Goal: Transaction & Acquisition: Purchase product/service

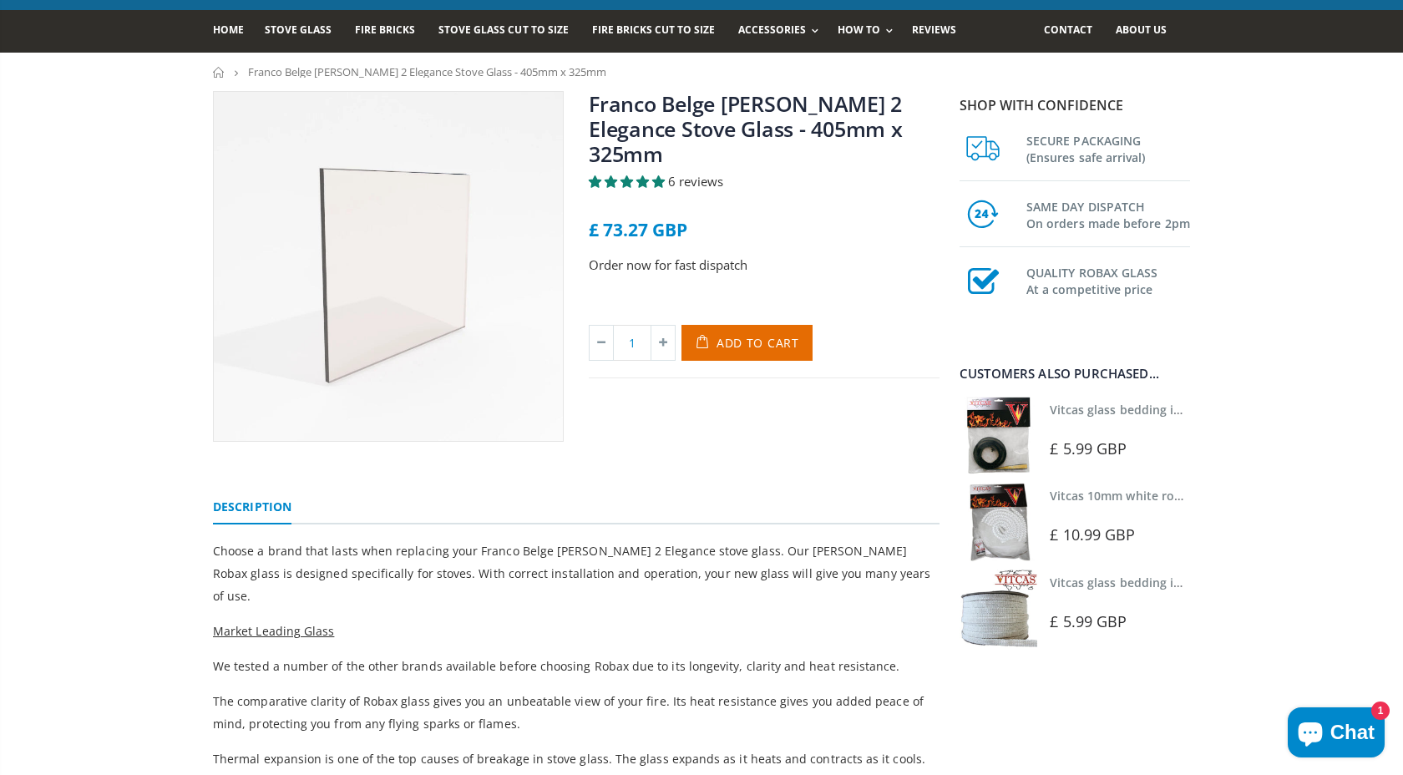
scroll to position [104, 0]
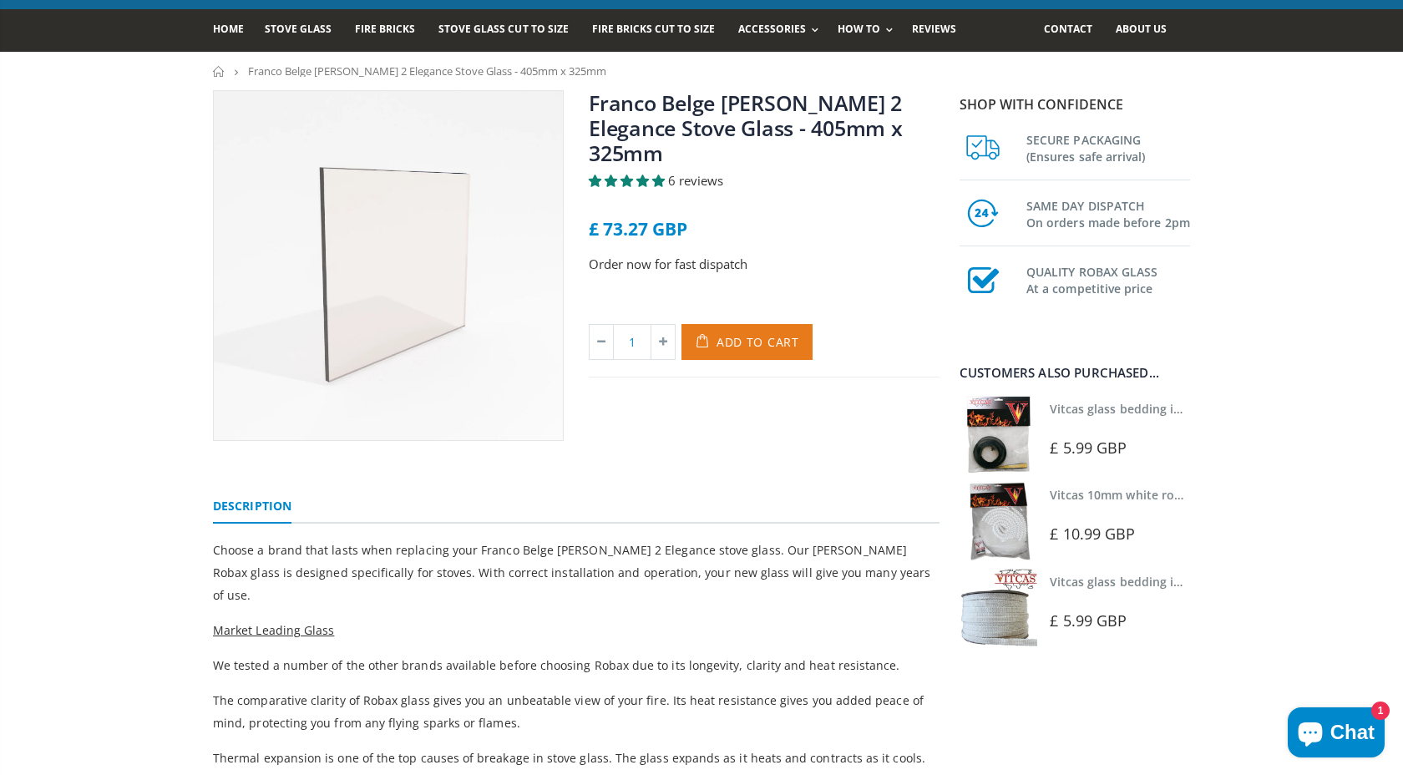
click at [751, 334] on span "Add to Cart" at bounding box center [757, 342] width 83 height 16
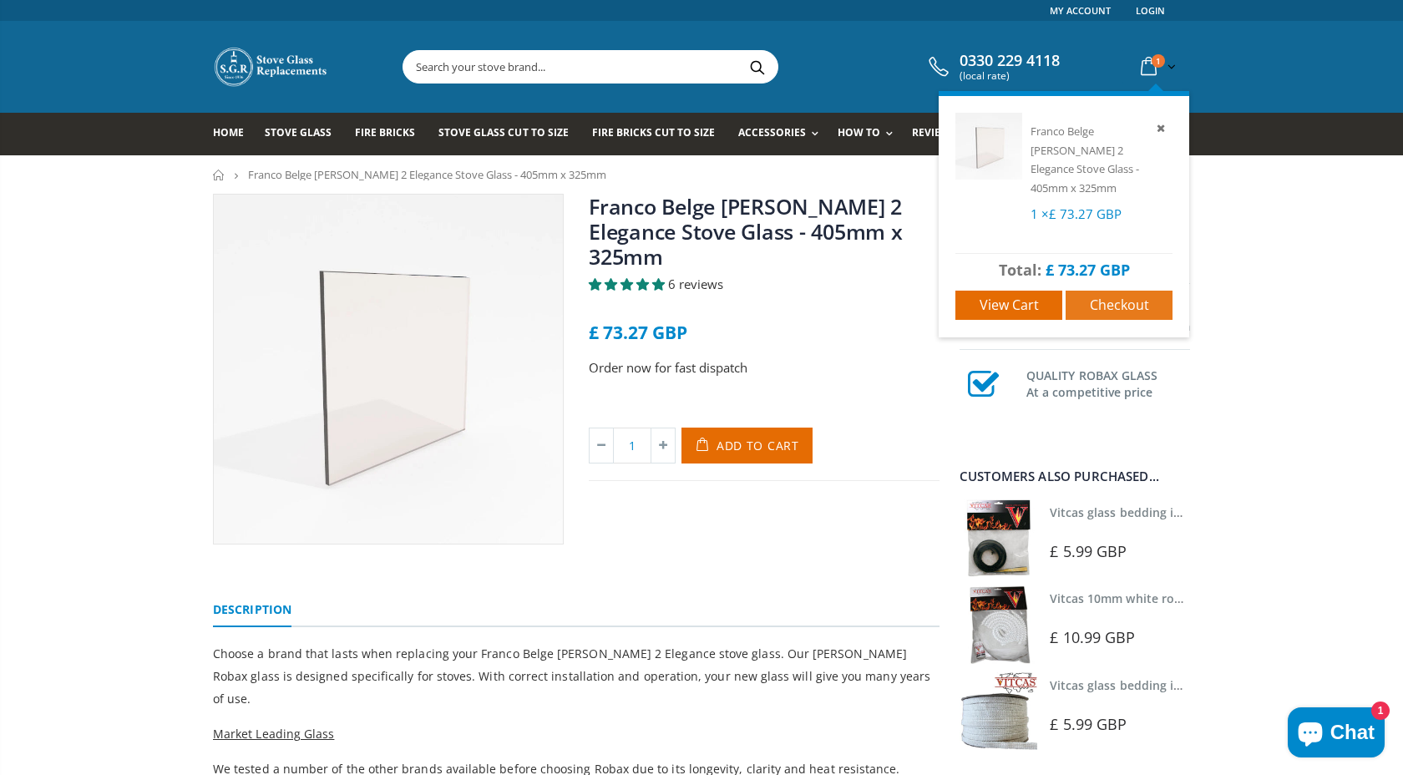
click at [1099, 296] on span "Checkout" at bounding box center [1119, 305] width 59 height 18
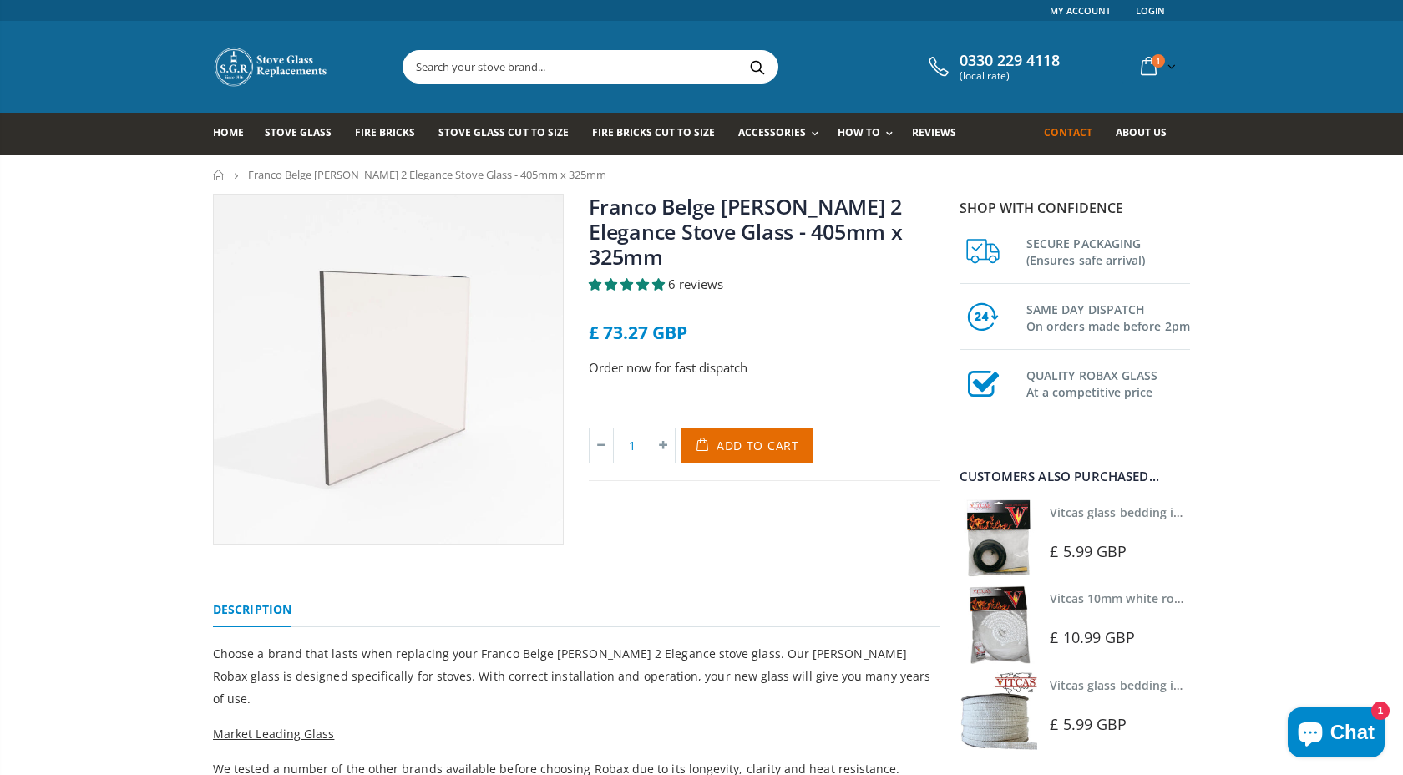
click at [1056, 138] on span "Contact" at bounding box center [1068, 132] width 48 height 14
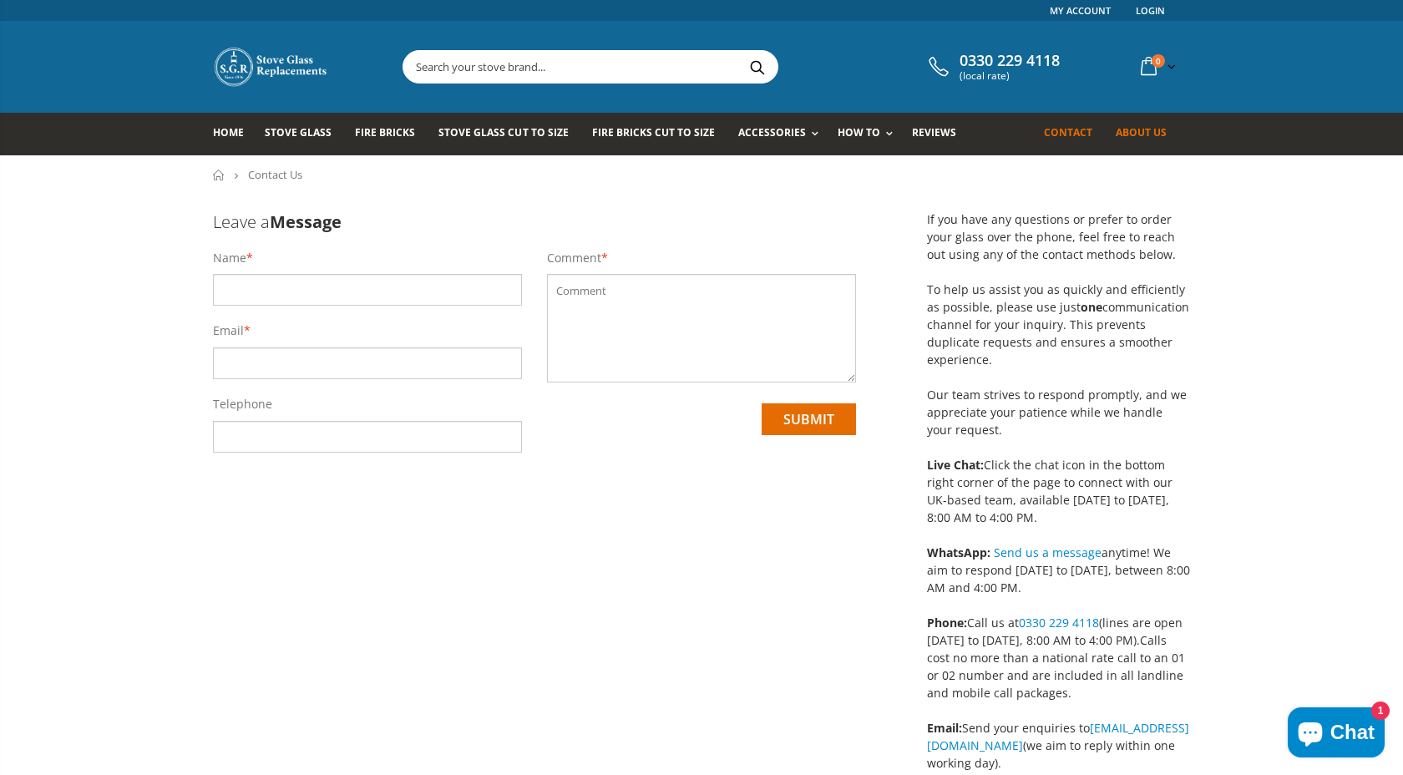
click at [1123, 132] on span "About us" at bounding box center [1141, 132] width 51 height 14
